Goal: Navigation & Orientation: Find specific page/section

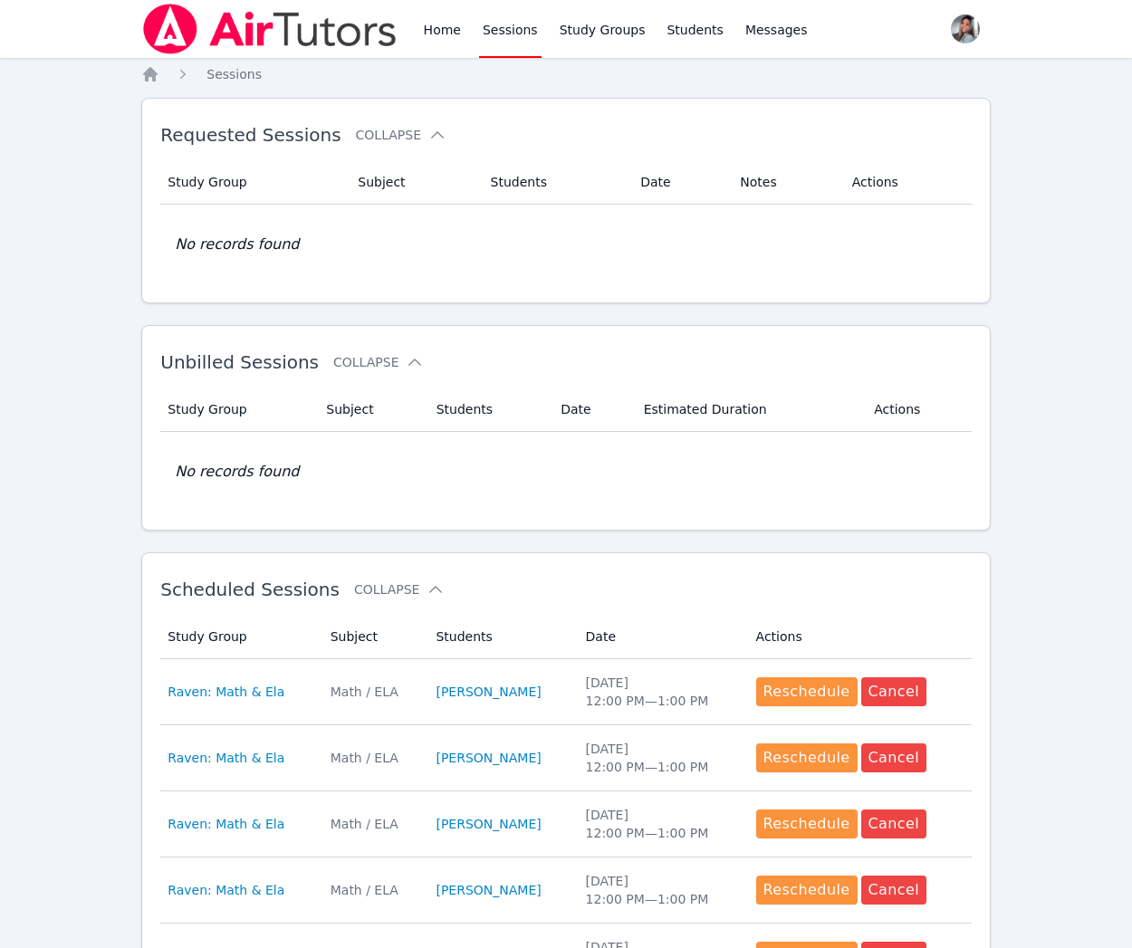
click at [401, 24] on div "Home Sessions Study Groups Students Messages" at bounding box center [475, 29] width 669 height 58
click at [438, 31] on link "Home" at bounding box center [442, 29] width 44 height 58
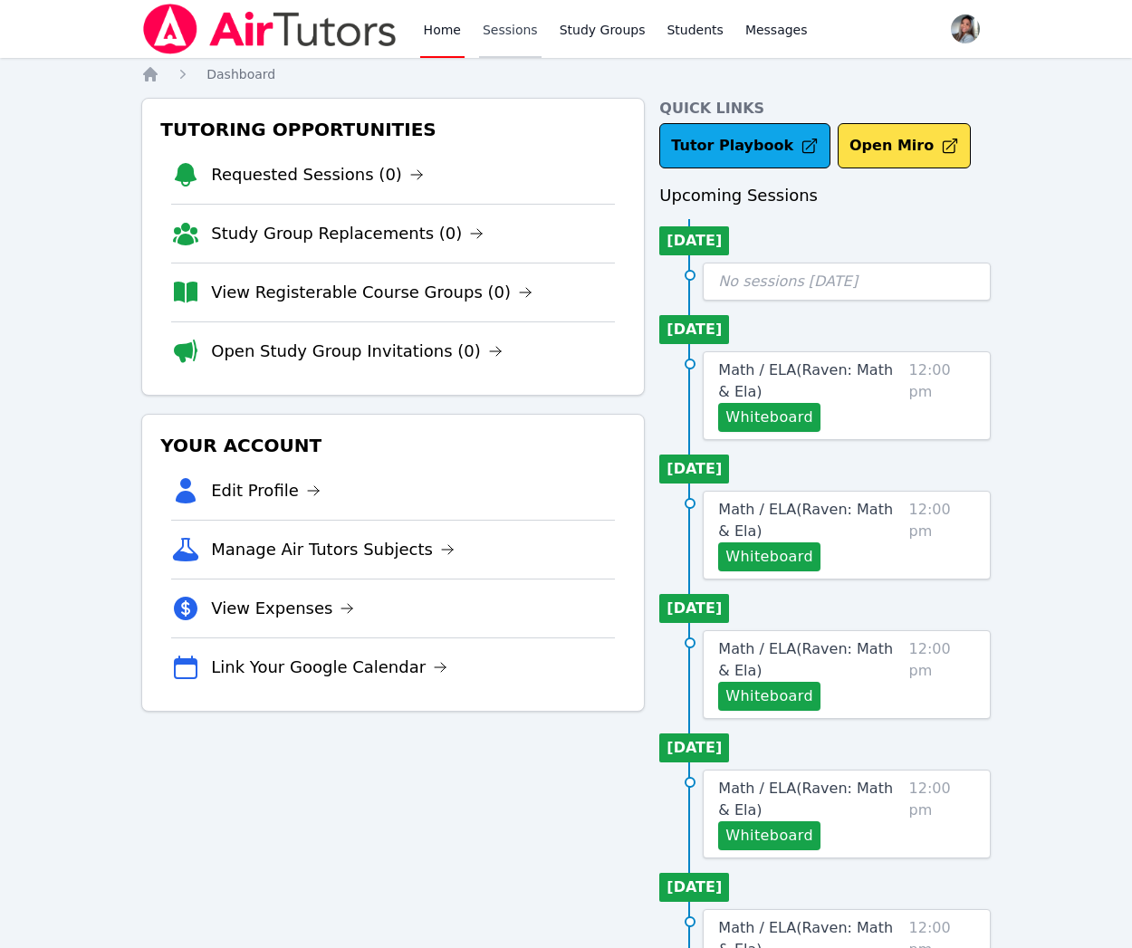
click at [521, 28] on link "Sessions" at bounding box center [510, 29] width 62 height 58
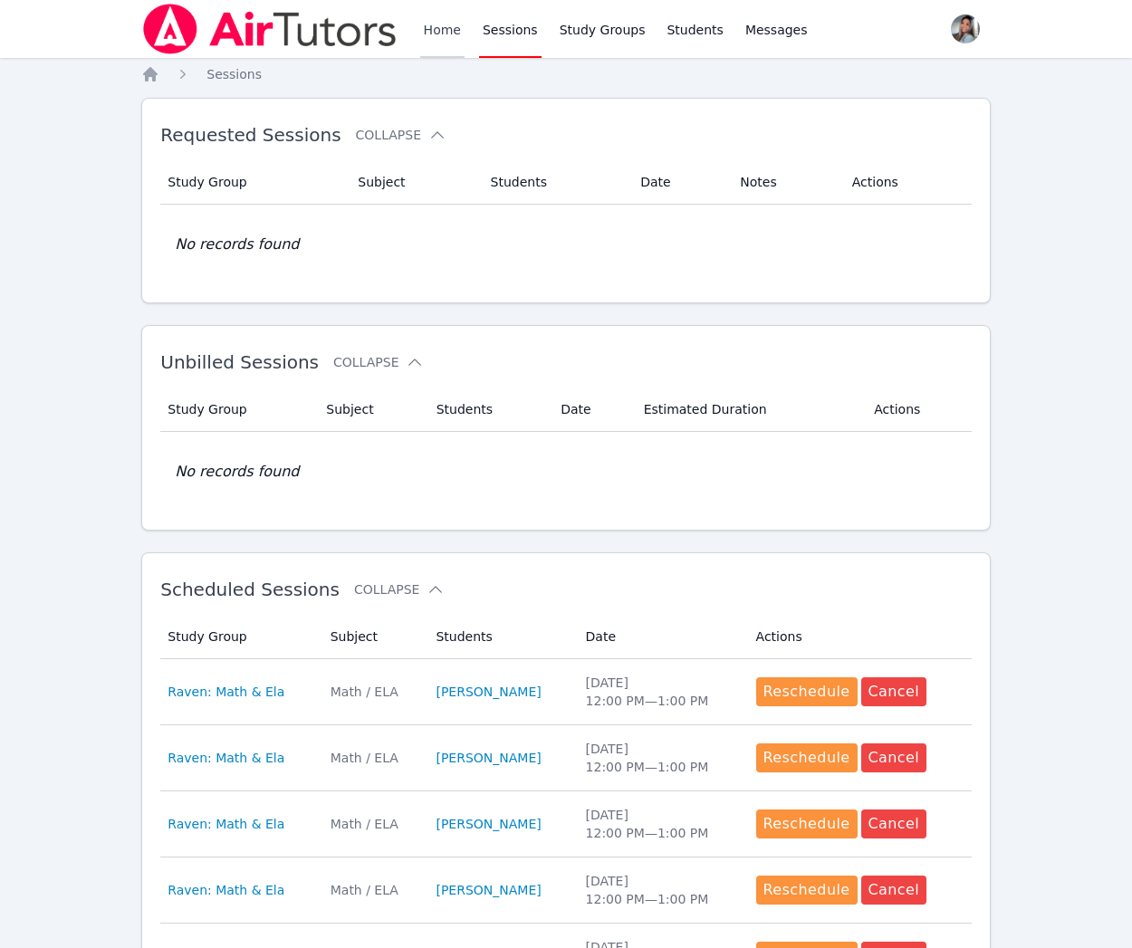
click at [451, 16] on link "Home" at bounding box center [442, 29] width 44 height 58
